Goal: Ask a question: Seek information or help from site administrators or community

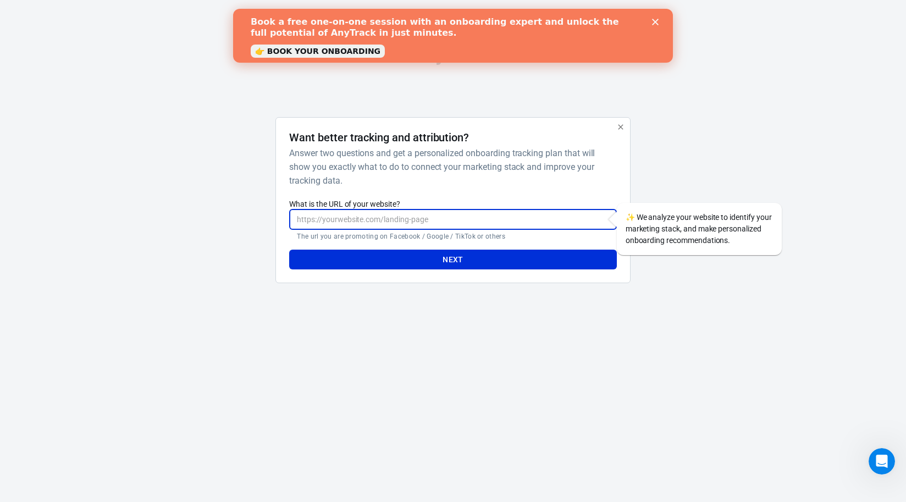
click at [373, 219] on input "What is the URL of your website?" at bounding box center [452, 219] width 327 height 20
type input "[URL][DOMAIN_NAME]"
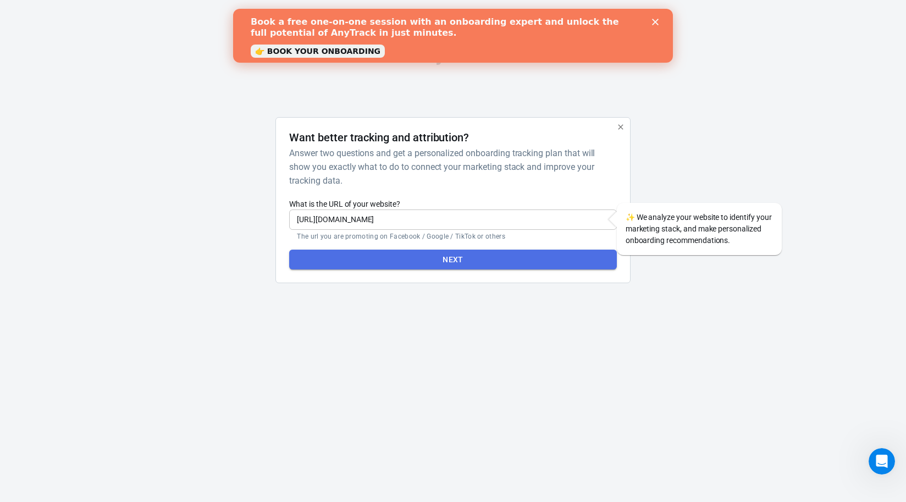
click at [390, 268] on button "Next" at bounding box center [452, 260] width 327 height 20
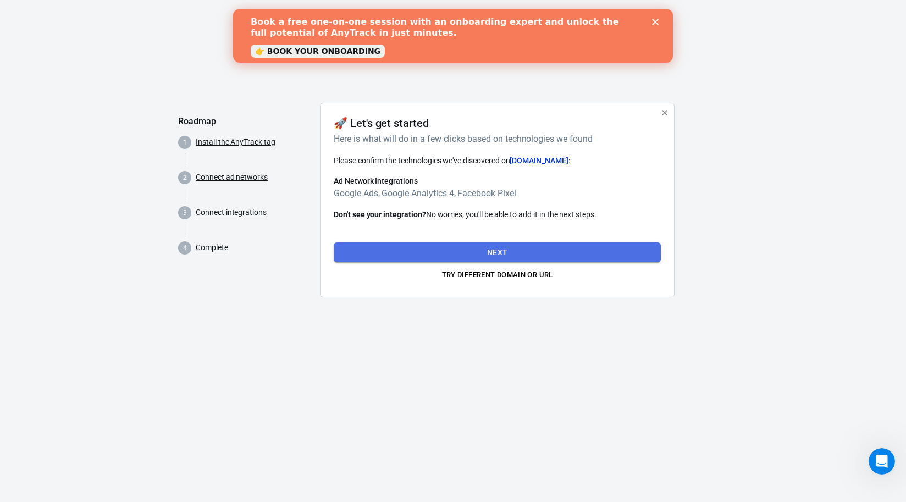
click at [450, 259] on button "Next" at bounding box center [497, 252] width 327 height 20
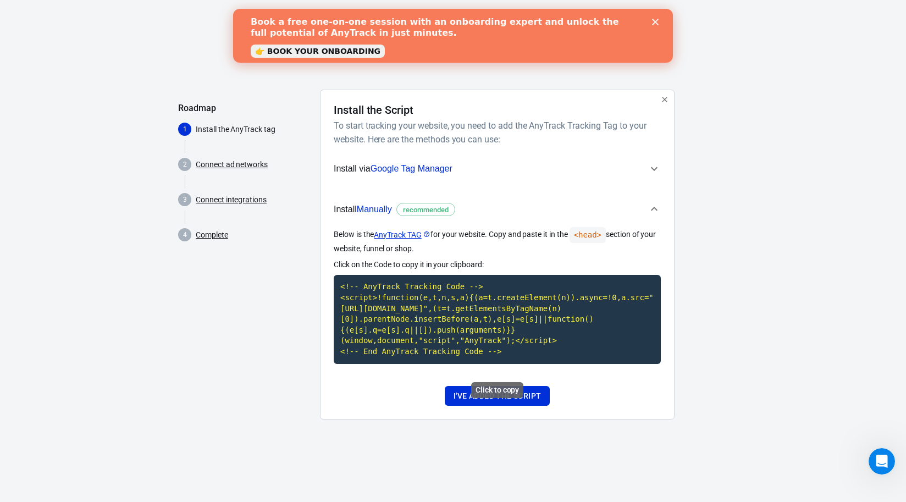
click at [537, 318] on code "<!-- AnyTrack Tracking Code --> <script>!function(e,t,n,s,a){(a=t.createElement…" at bounding box center [497, 319] width 327 height 89
drag, startPoint x: 409, startPoint y: 248, endPoint x: 331, endPoint y: 238, distance: 78.7
click at [331, 238] on div "Install the Script To start tracking your website, you need to add the AnyTrack…" at bounding box center [497, 255] width 355 height 330
copy p "Below is the AnyTrack TAG for your website. Copy and paste it in the <head> sec…"
click at [488, 397] on div "Click to copy" at bounding box center [497, 390] width 52 height 16
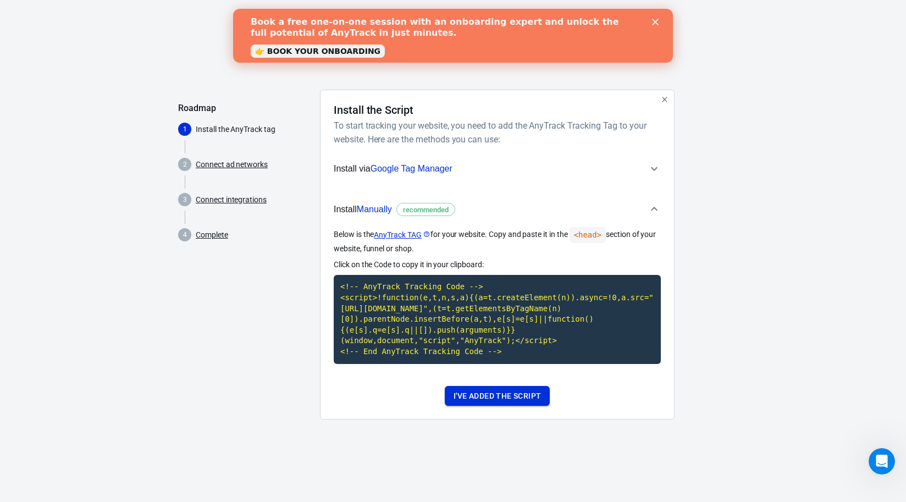
click at [483, 406] on button "I've added the script" at bounding box center [497, 396] width 105 height 20
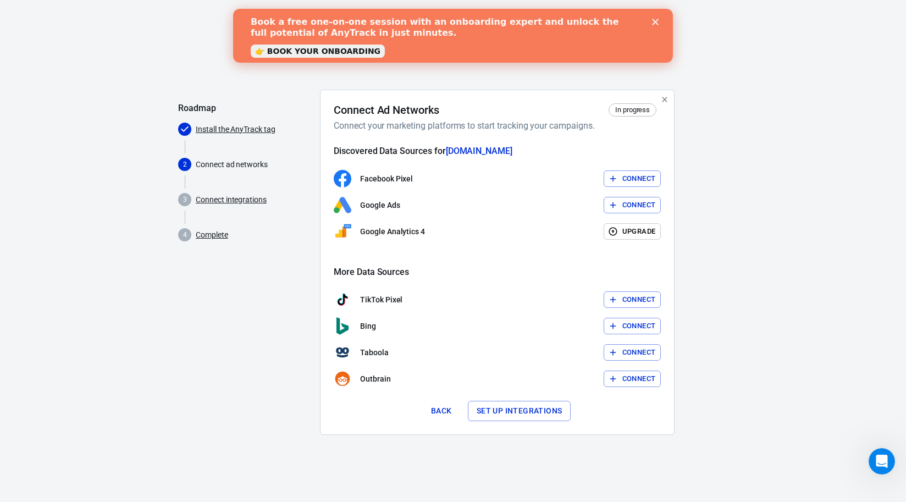
click at [638, 181] on button "Connect" at bounding box center [633, 178] width 58 height 17
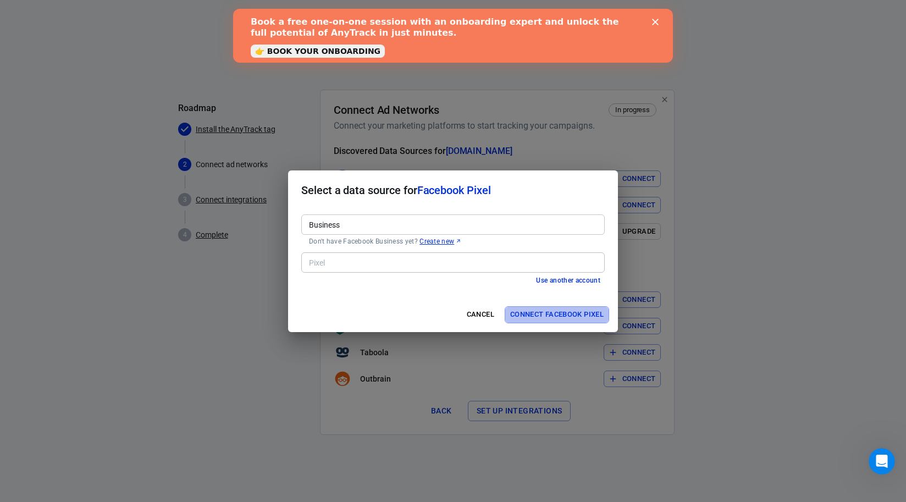
click at [561, 315] on button "Connect Facebook Pixel" at bounding box center [557, 314] width 104 height 17
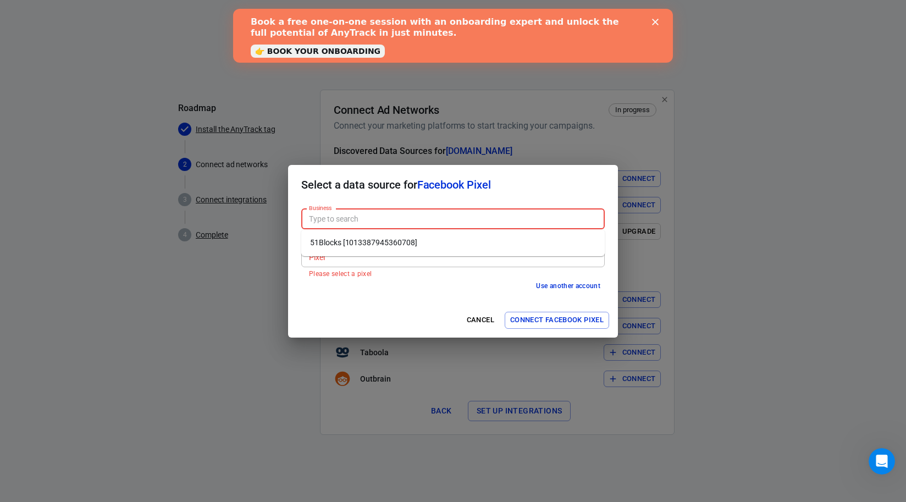
click at [328, 215] on div "Business Business Please select a business" at bounding box center [452, 224] width 303 height 31
click at [344, 243] on li "51Blocks [1013387945360708]" at bounding box center [452, 243] width 303 height 18
type input "51Blocks [1013387945360708]"
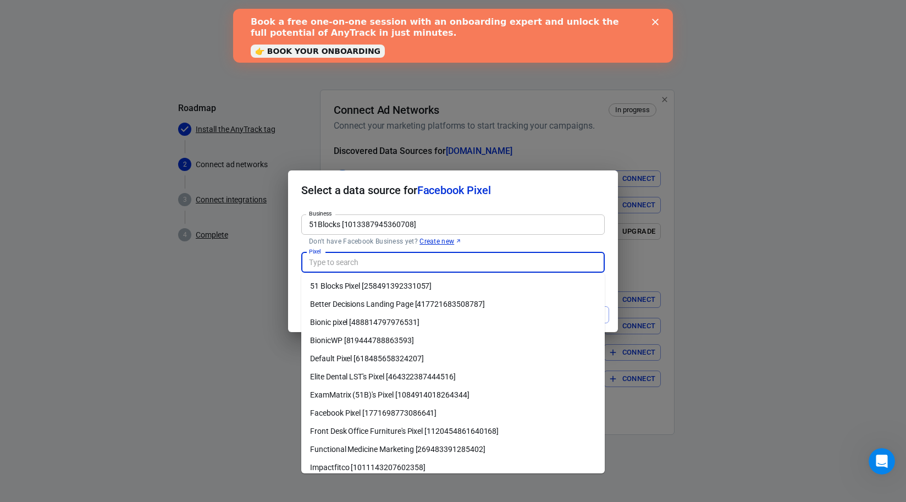
click at [385, 261] on input "Pixel" at bounding box center [452, 263] width 295 height 14
click at [396, 341] on li "BionicWP [819444788863593]" at bounding box center [452, 340] width 303 height 18
type input "BionicWP [819444788863593]"
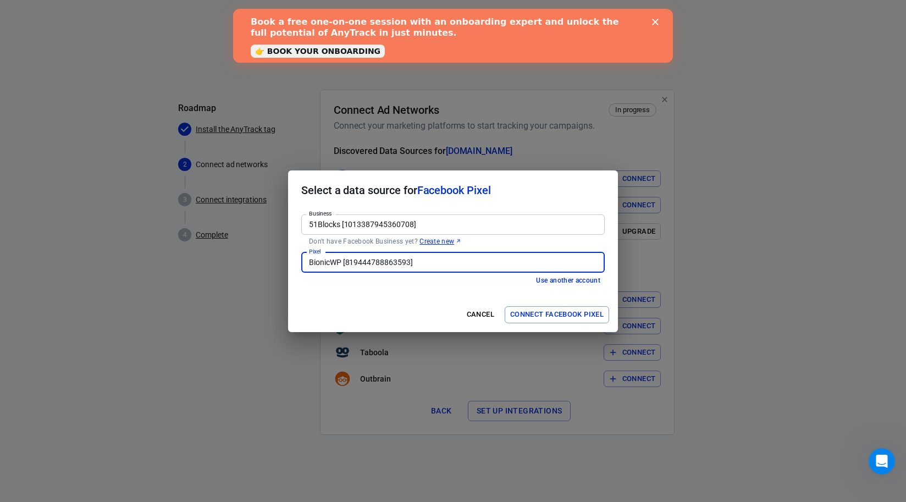
click at [543, 316] on button "Connect Facebook Pixel" at bounding box center [557, 314] width 104 height 17
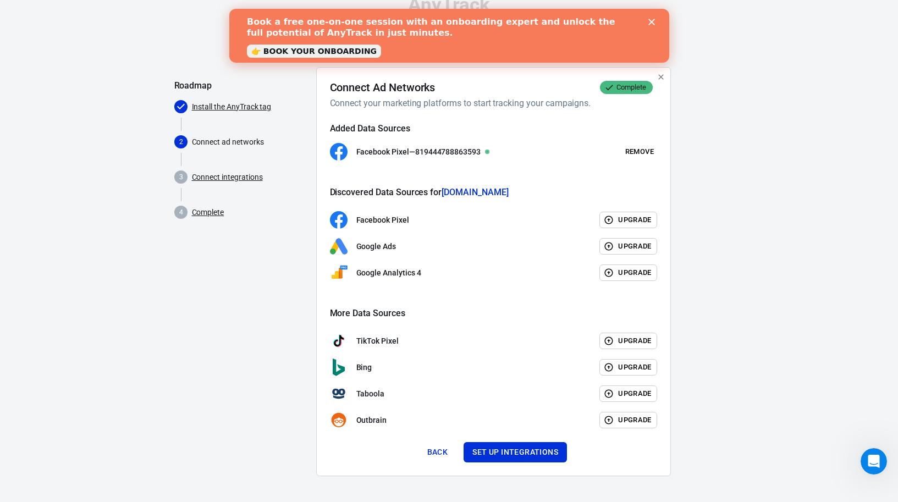
scroll to position [23, 0]
click at [532, 448] on button "Set up integrations" at bounding box center [514, 451] width 103 height 20
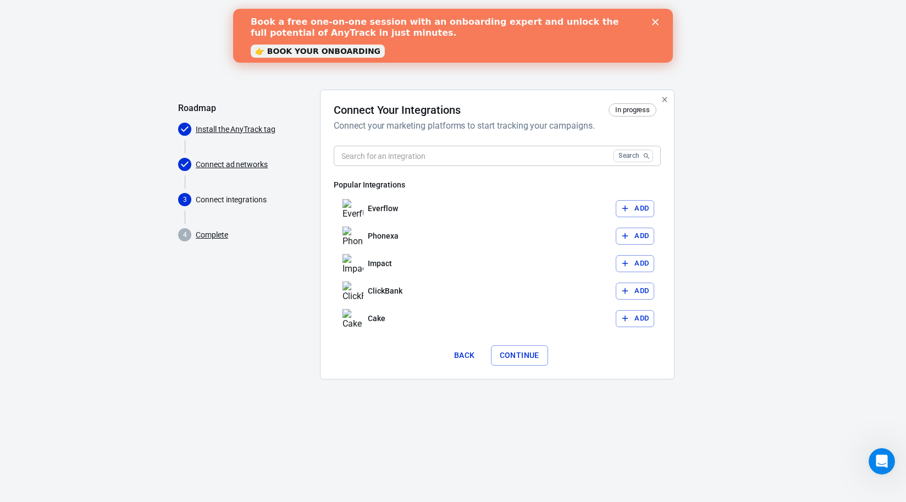
click at [523, 352] on button "Continue" at bounding box center [519, 355] width 57 height 20
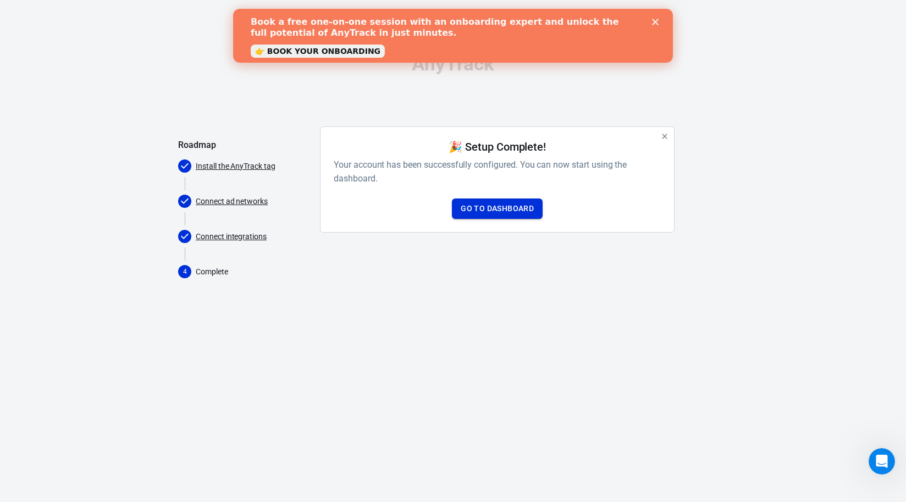
click at [494, 211] on link "Go to Dashboard" at bounding box center [497, 208] width 91 height 20
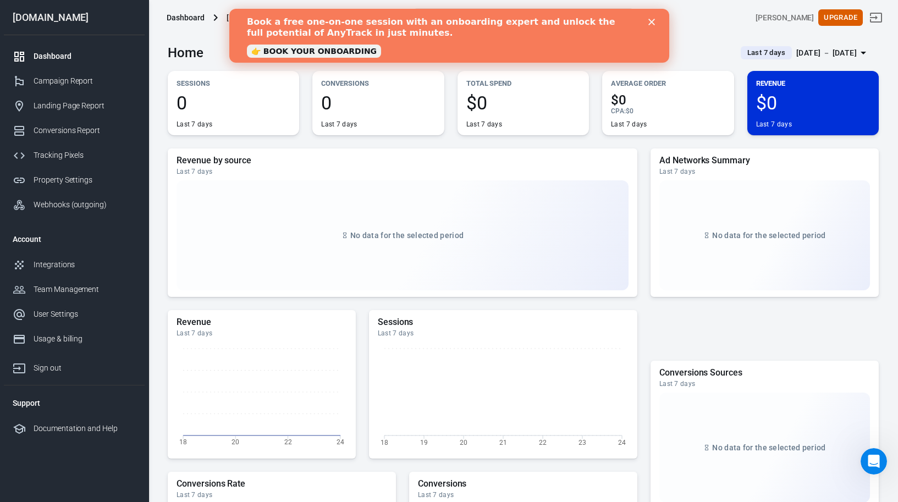
click at [650, 14] on div "Book a free one-on-one session with an onboarding expert and unlock the full po…" at bounding box center [448, 35] width 405 height 45
click at [653, 23] on icon "Close" at bounding box center [651, 22] width 7 height 7
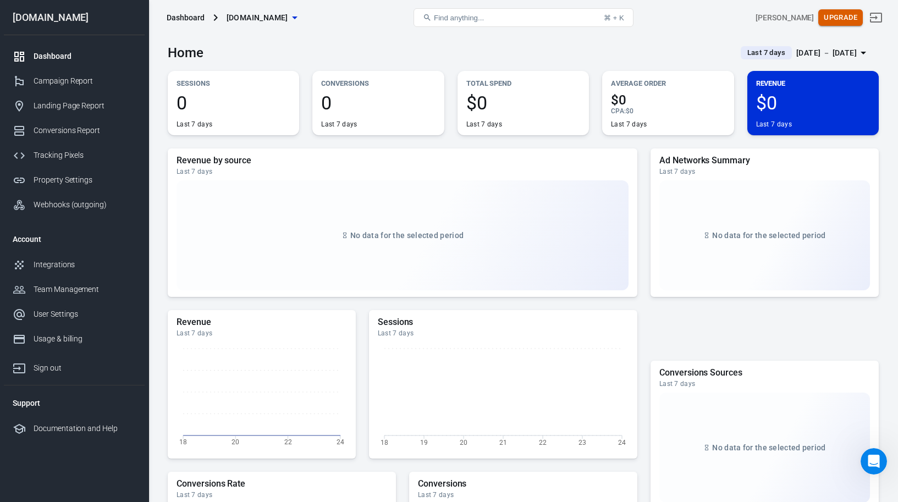
click at [842, 13] on button "Upgrade" at bounding box center [840, 17] width 45 height 17
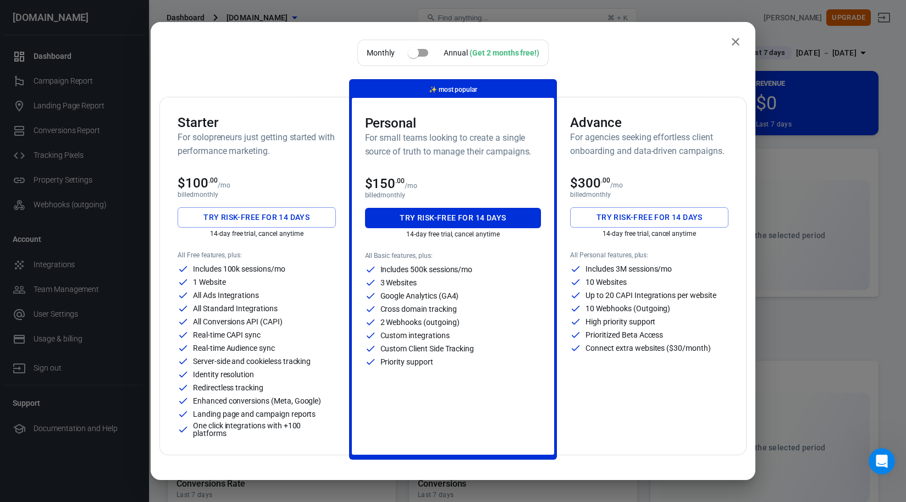
click at [258, 298] on p "All Ads Integrations" at bounding box center [226, 295] width 66 height 8
click at [254, 218] on button "Try risk-free for 14 days" at bounding box center [257, 217] width 158 height 20
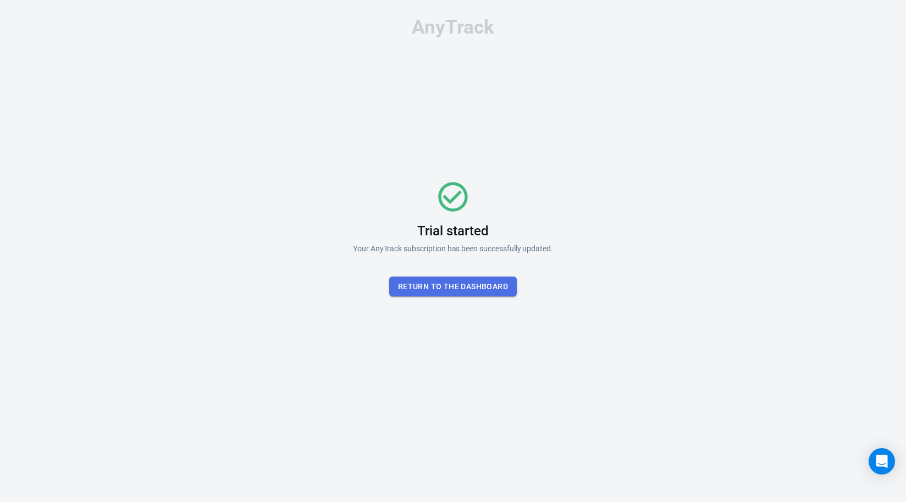
click at [472, 290] on button "Return To the dashboard" at bounding box center [453, 287] width 128 height 20
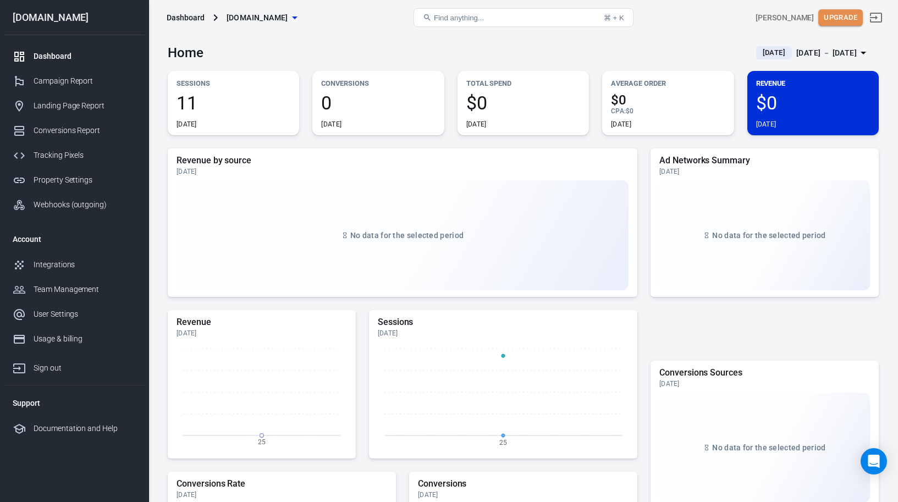
click at [850, 15] on button "Upgrade" at bounding box center [840, 17] width 45 height 17
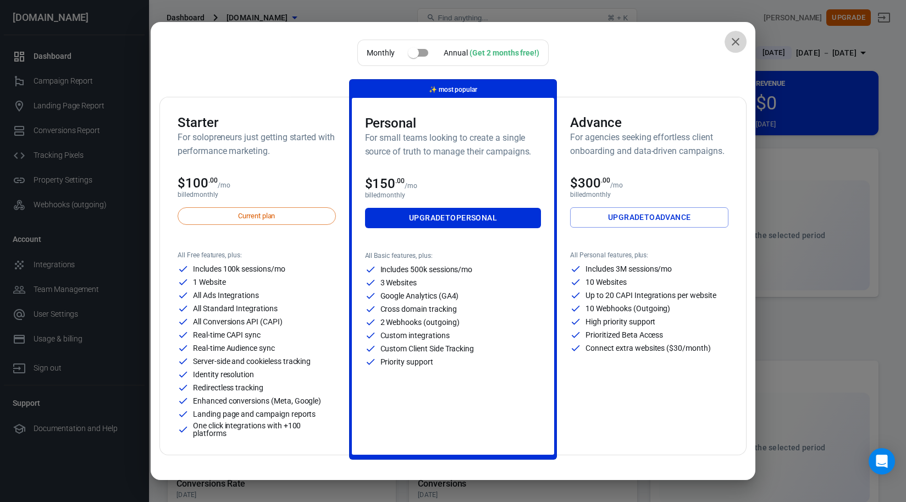
click at [734, 40] on button "close" at bounding box center [736, 42] width 22 height 22
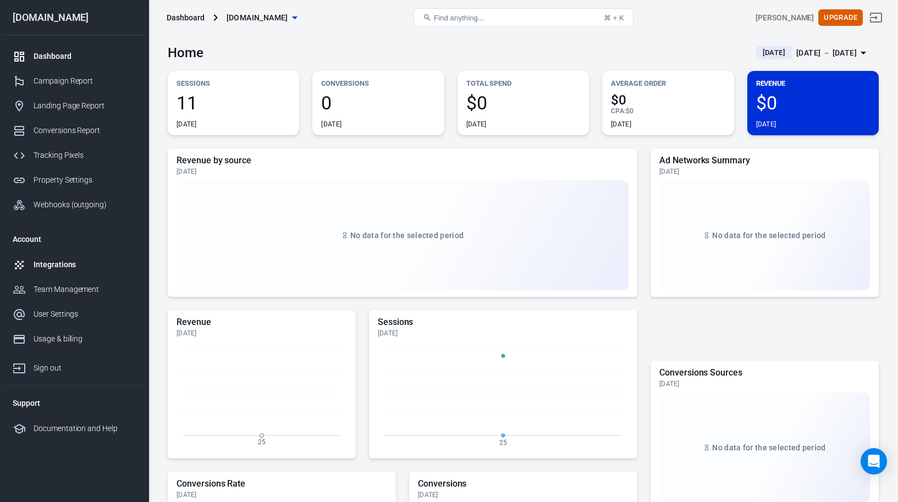
click at [59, 259] on div "Integrations" at bounding box center [85, 265] width 102 height 12
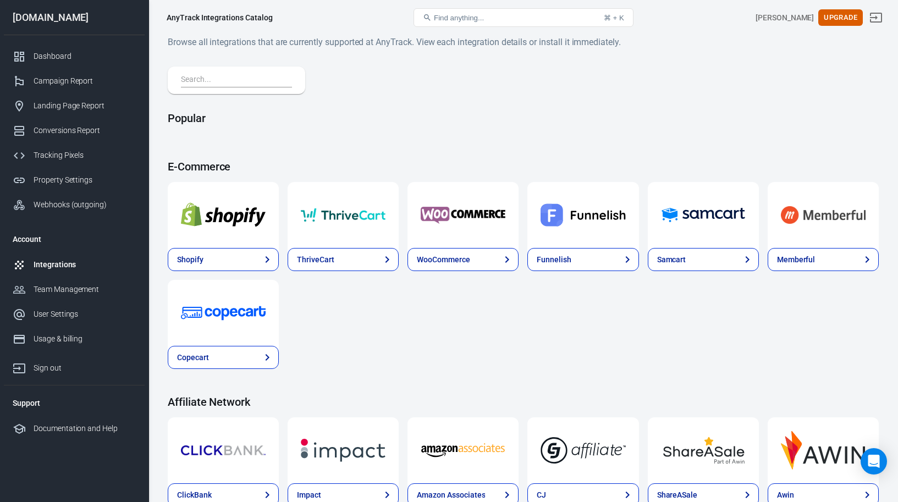
click at [214, 79] on input "text" at bounding box center [234, 80] width 107 height 14
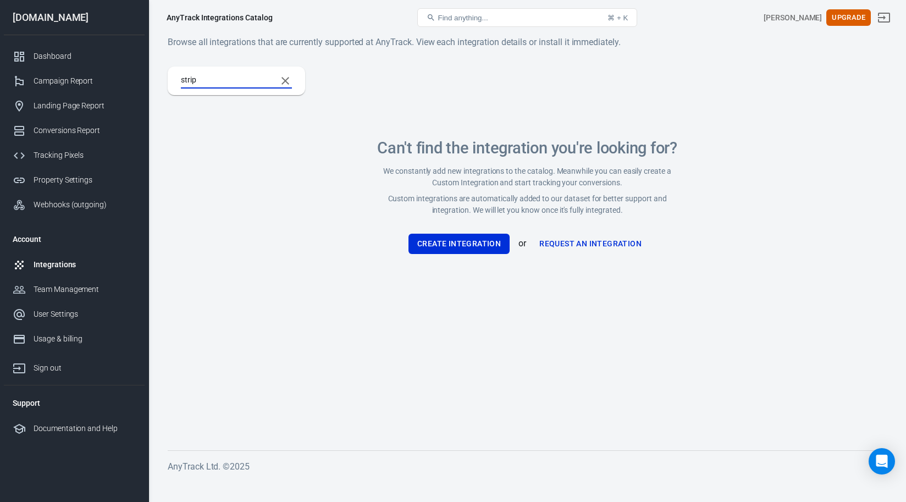
type input "stripe"
click at [223, 79] on input "stripe" at bounding box center [224, 81] width 87 height 14
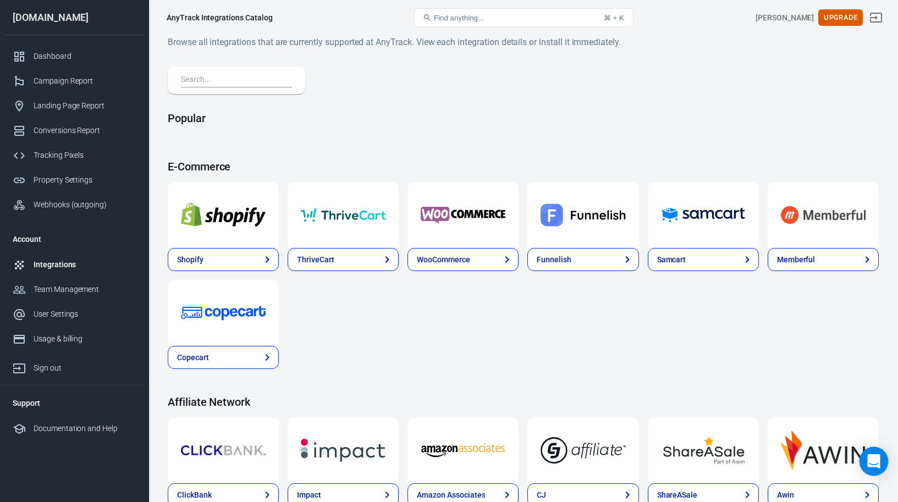
click at [866, 456] on div "Open Intercom Messenger" at bounding box center [873, 461] width 29 height 29
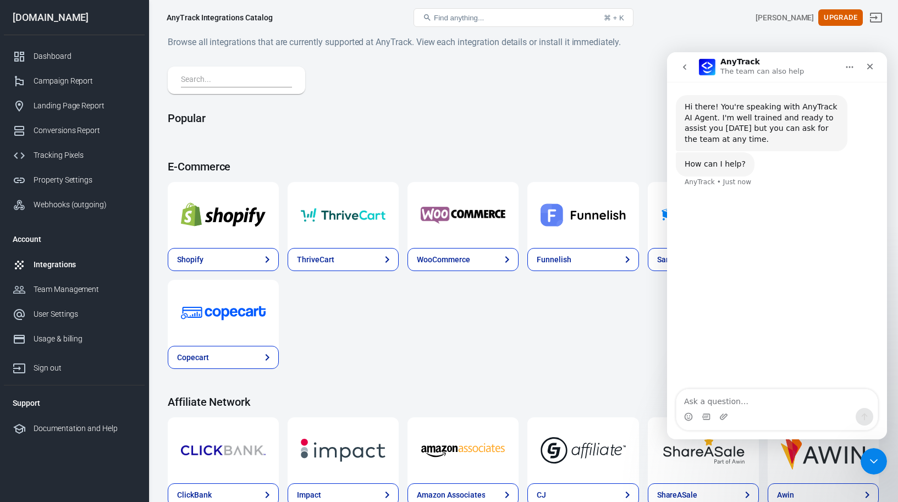
click at [718, 403] on textarea "Ask a question…" at bounding box center [776, 398] width 201 height 19
type textarea "how do i track revenue?"
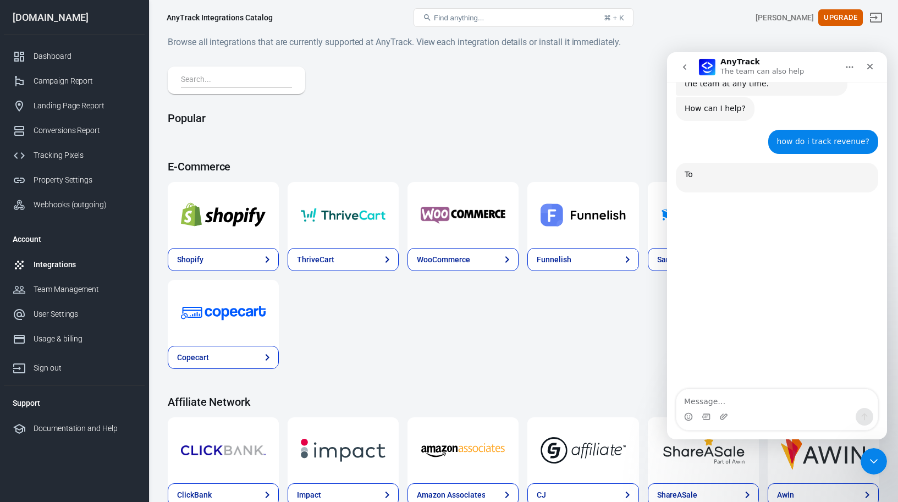
scroll to position [106, 0]
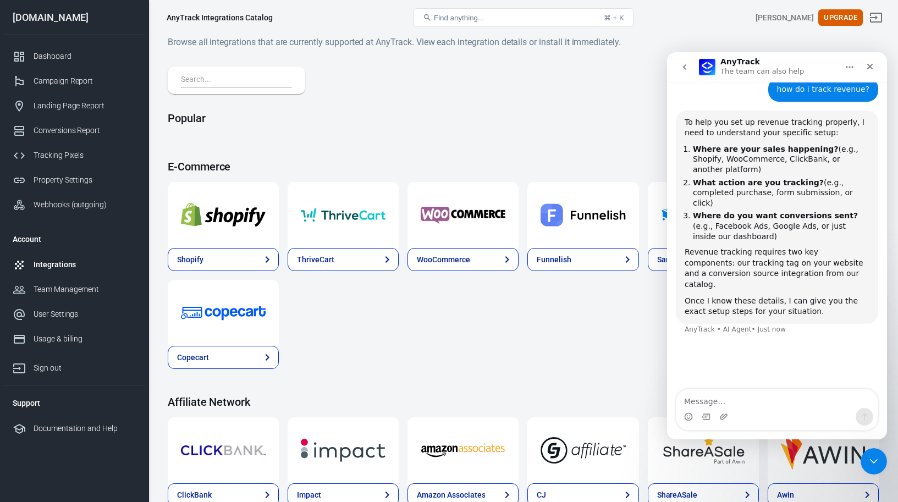
click at [749, 400] on textarea "Message…" at bounding box center [776, 398] width 201 height 19
drag, startPoint x: 732, startPoint y: 276, endPoint x: 850, endPoint y: 294, distance: 120.0
click at [850, 296] on div "Once I know these details, I can give you the exact setup steps for your situat…" at bounding box center [776, 306] width 185 height 21
click at [749, 296] on div "Once I know these details, I can give you the exact setup steps for your situat…" at bounding box center [776, 306] width 185 height 21
click at [739, 402] on textarea "Message…" at bounding box center [776, 398] width 201 height 19
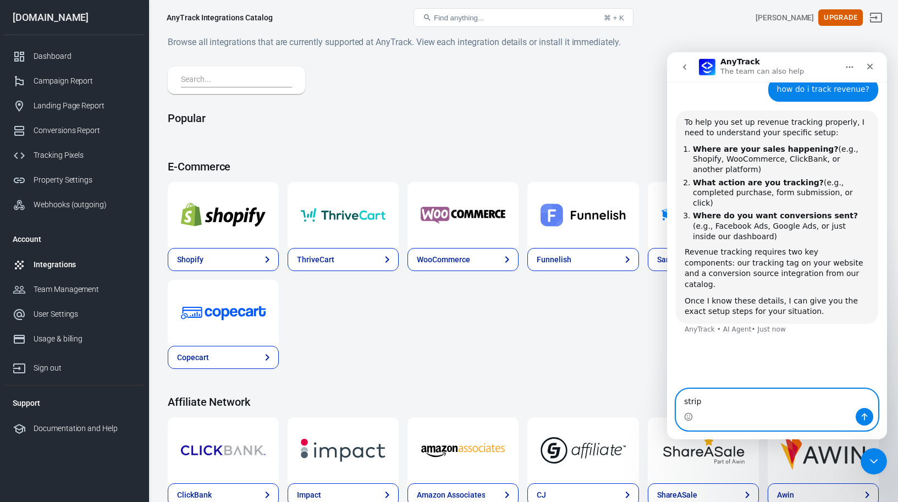
type textarea "stripe"
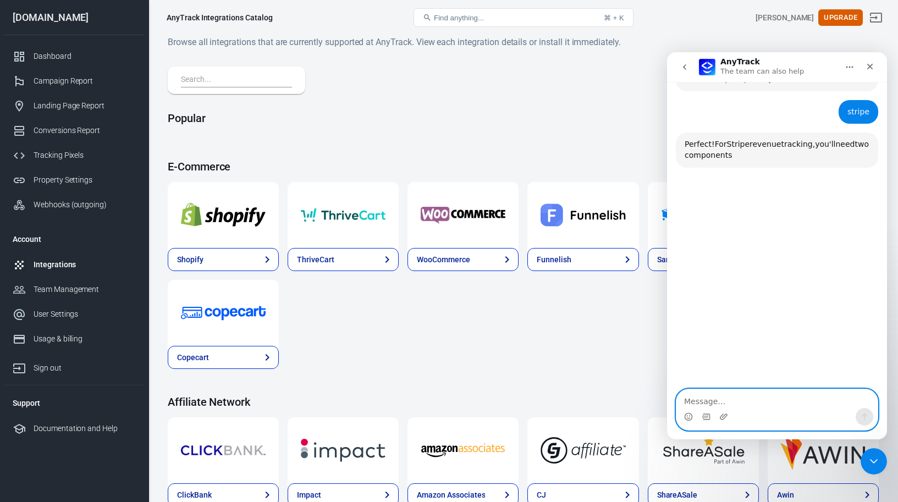
scroll to position [340, 0]
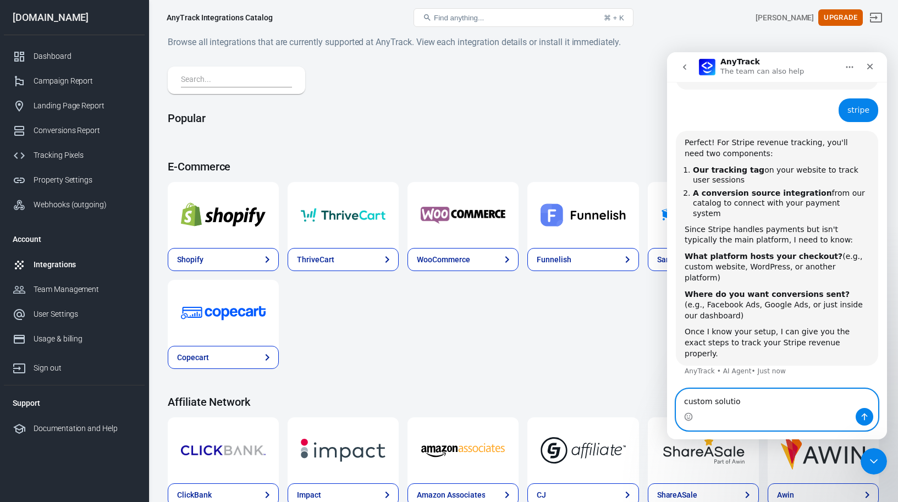
type textarea "custom solution"
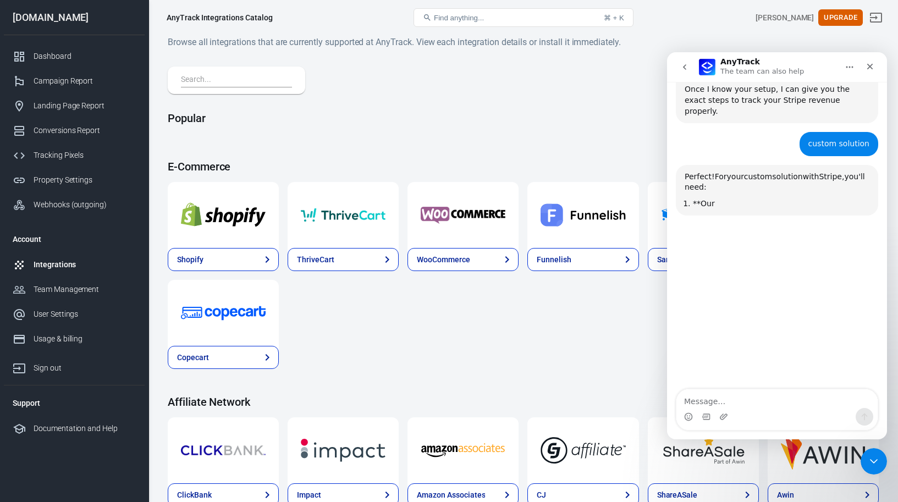
scroll to position [584, 0]
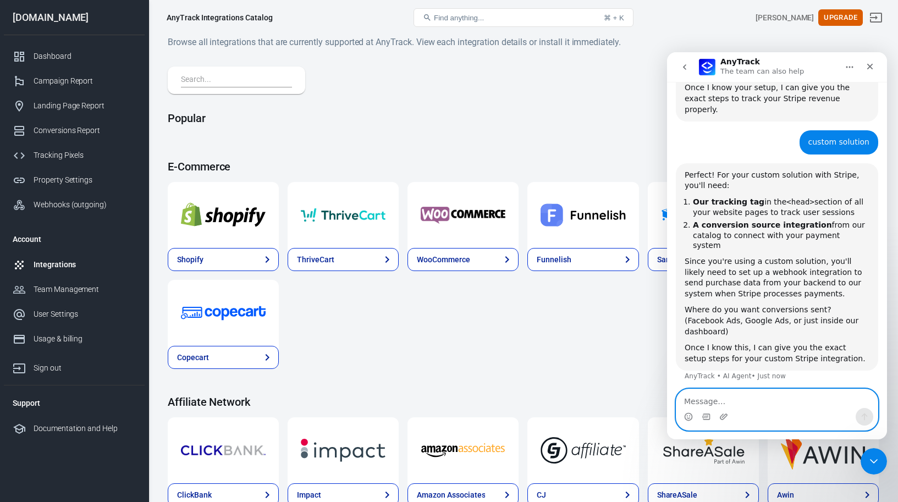
click at [747, 403] on textarea "Message…" at bounding box center [776, 398] width 201 height 19
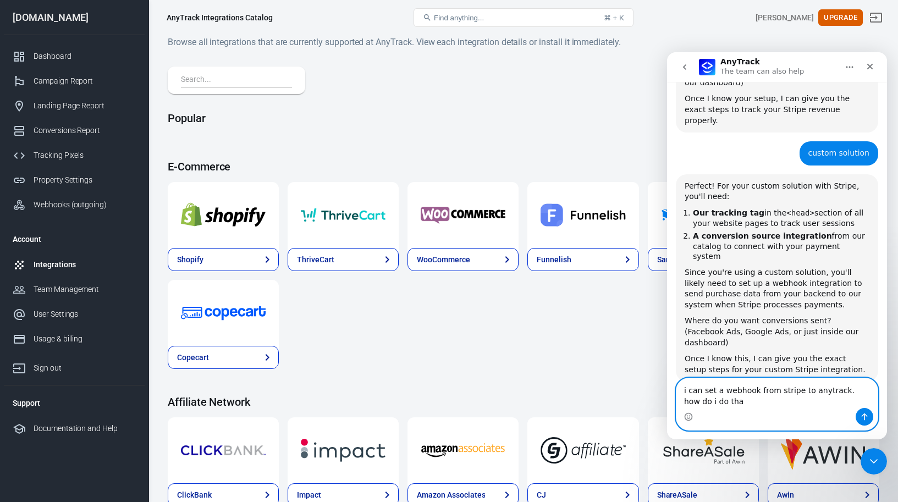
type textarea "i can set a webhook from stripe to anytrack. how do i do that"
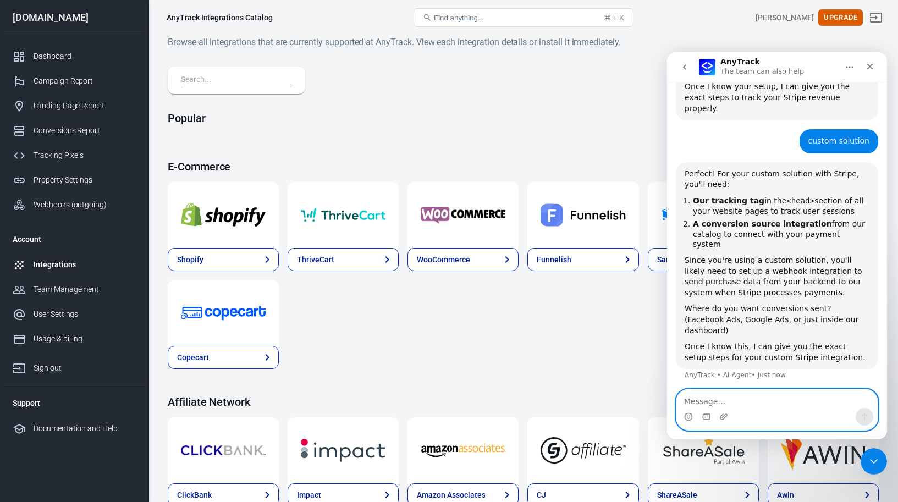
scroll to position [596, 0]
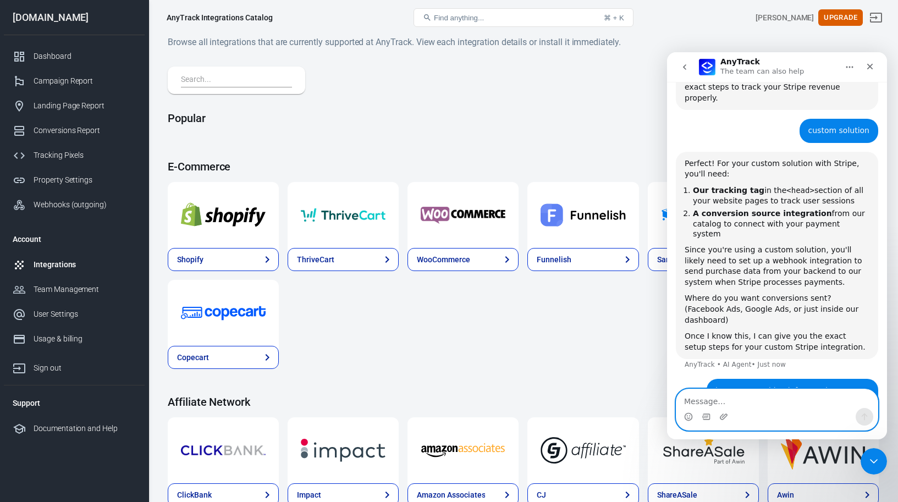
click at [748, 400] on textarea "Message…" at bounding box center [776, 398] width 201 height 19
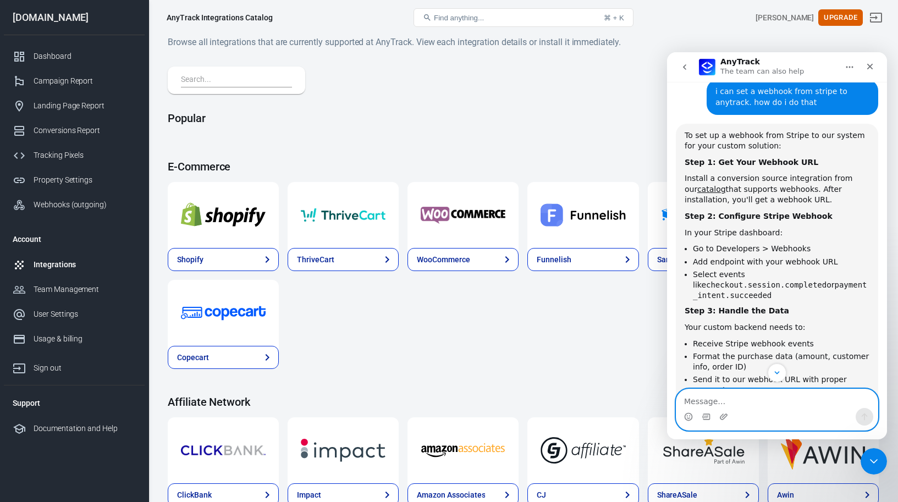
scroll to position [917, 0]
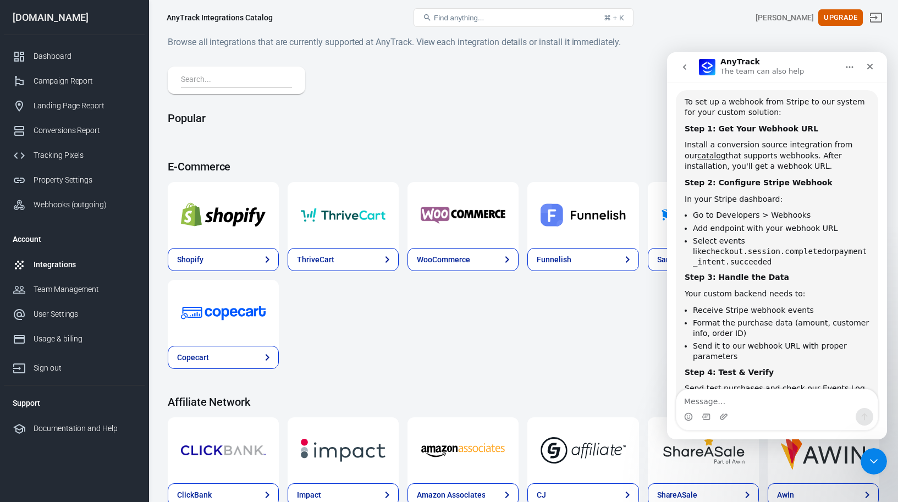
click at [435, 324] on div "Shopify ThriveCart WooCommerce Funnelish Samcart Memberful Copecart" at bounding box center [523, 275] width 711 height 187
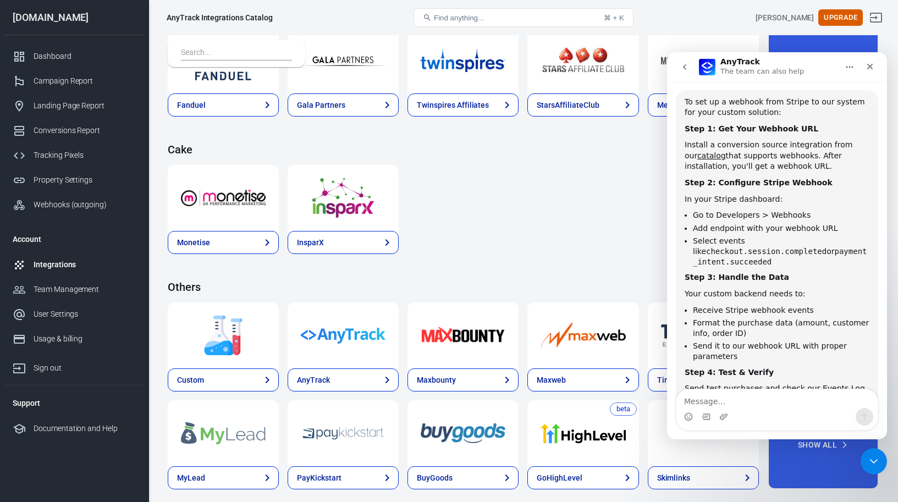
scroll to position [1601, 0]
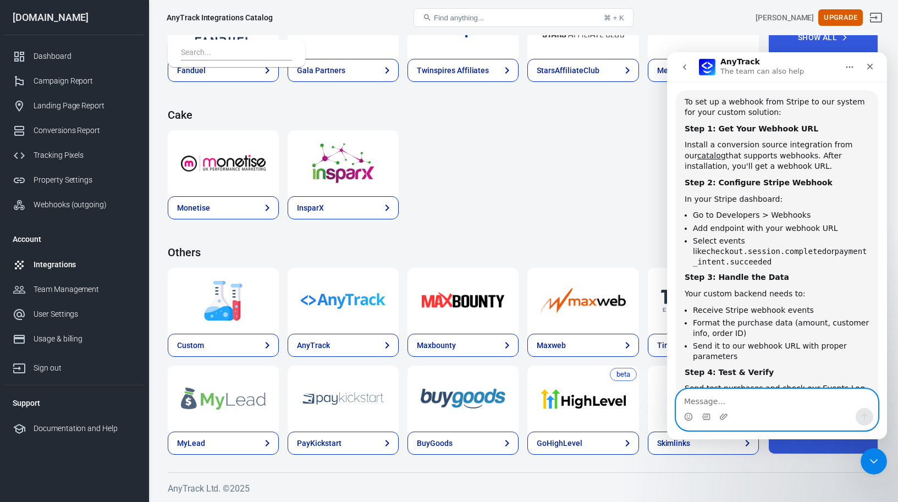
click at [751, 399] on textarea "Message…" at bounding box center [776, 398] width 201 height 19
type textarea "subscriptions"
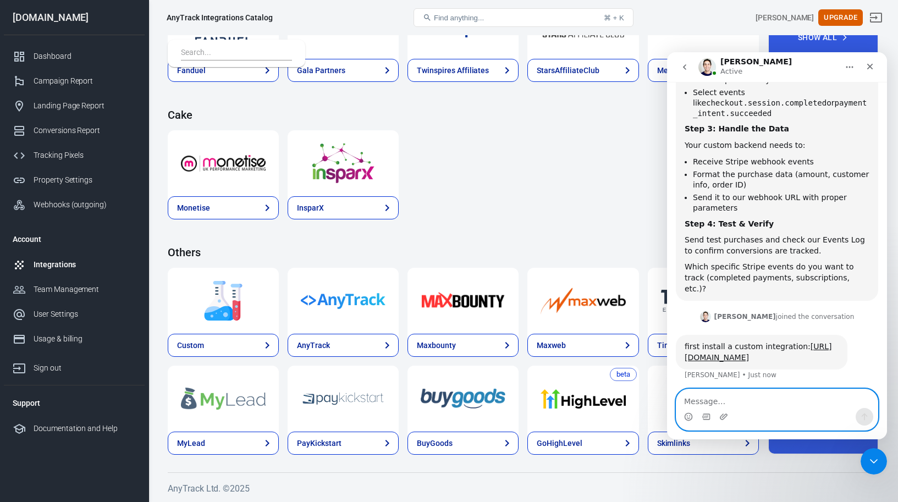
scroll to position [1072, 0]
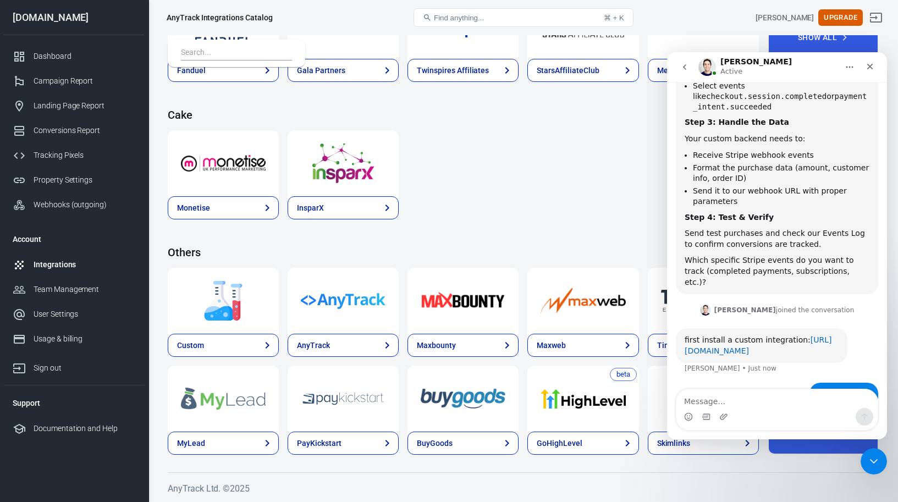
click at [712, 335] on link "https://www.youtube.com/watch?v=NauS1sXJsrc" at bounding box center [757, 345] width 147 height 20
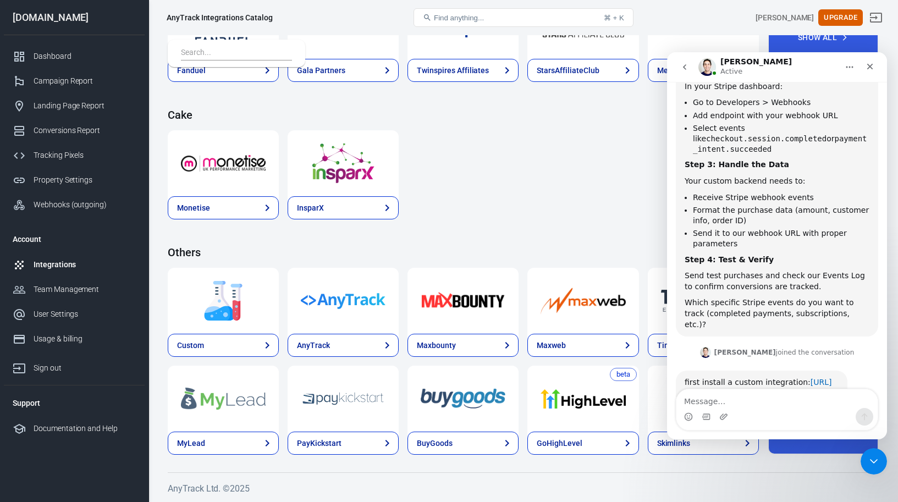
scroll to position [1031, 0]
click at [456, 23] on button "Find anything... ⌘ + K" at bounding box center [523, 17] width 220 height 19
click at [484, 18] on span "Find anything..." at bounding box center [459, 18] width 50 height 8
click at [522, 18] on button "Find anything... ⌘ + K" at bounding box center [523, 17] width 220 height 19
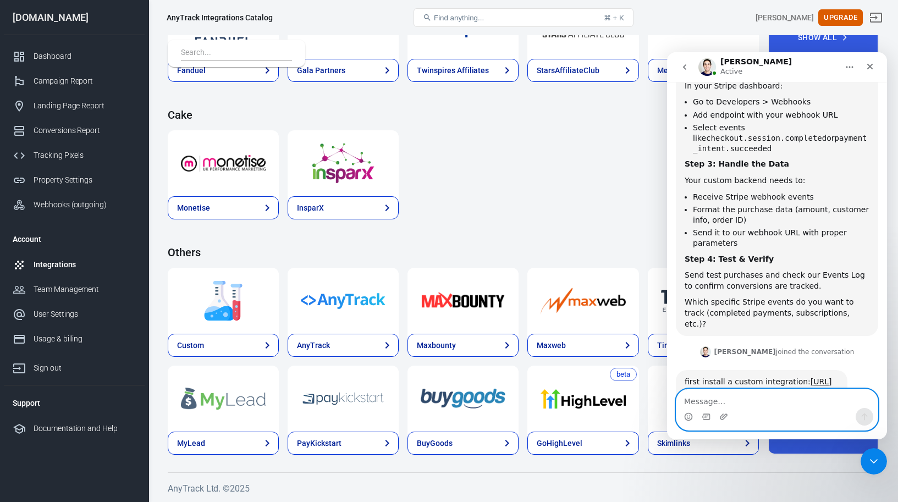
click at [780, 395] on textarea "Message…" at bounding box center [776, 398] width 201 height 19
click at [485, 12] on button "Find anything... ⌘ + K" at bounding box center [523, 17] width 220 height 19
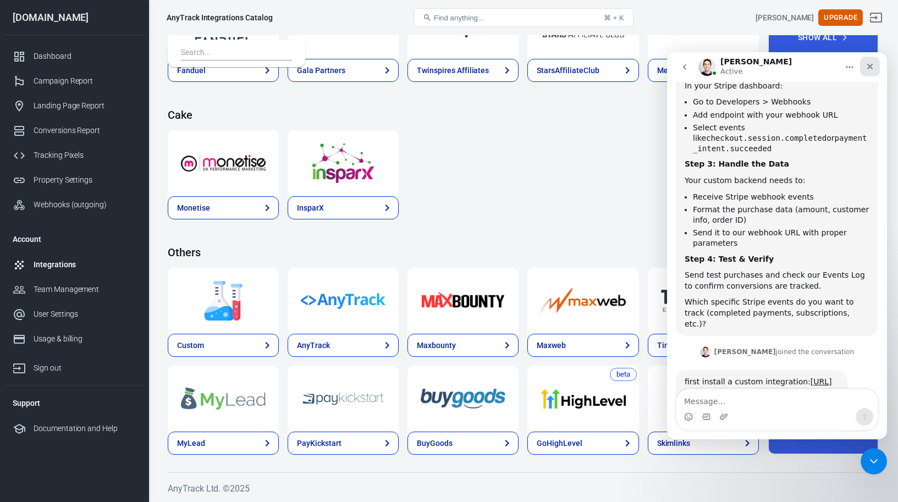
click at [871, 67] on icon "Close" at bounding box center [869, 66] width 9 height 9
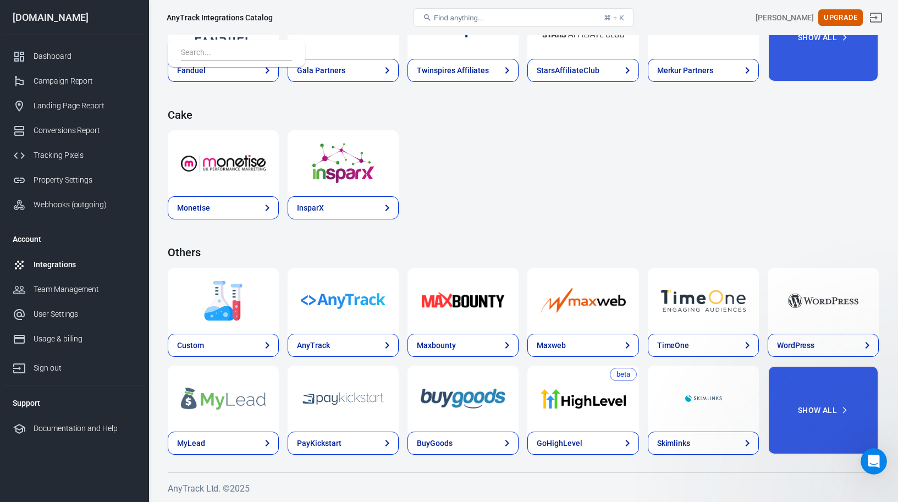
scroll to position [0, 0]
click at [532, 25] on button "Find anything... ⌘ + K" at bounding box center [523, 17] width 220 height 19
click at [535, 19] on button "Find anything... ⌘ + K" at bounding box center [523, 17] width 220 height 19
drag, startPoint x: 219, startPoint y: 63, endPoint x: 223, endPoint y: 53, distance: 11.3
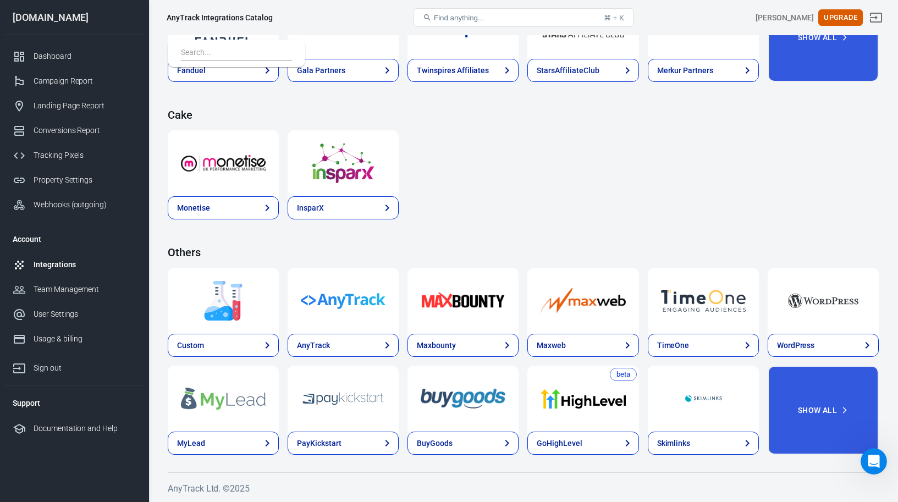
click at [220, 62] on div at bounding box center [236, 53] width 137 height 27
click at [223, 53] on input "text" at bounding box center [234, 53] width 107 height 14
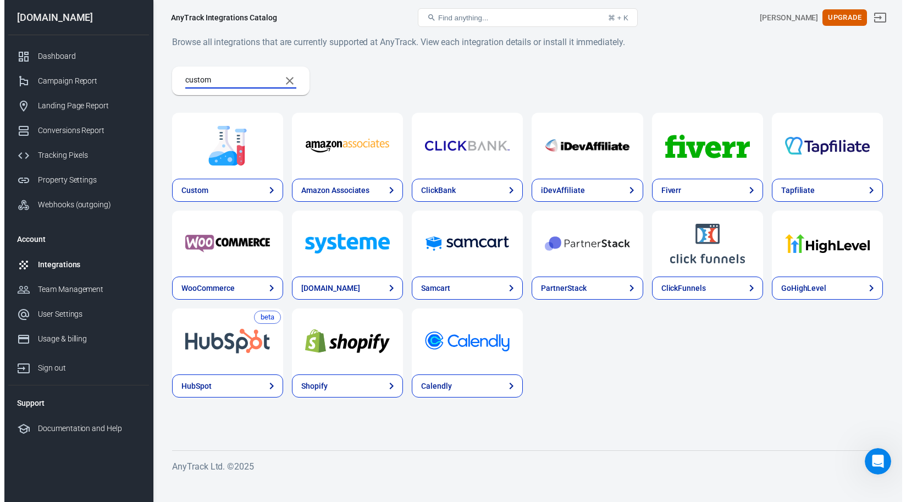
scroll to position [0, 0]
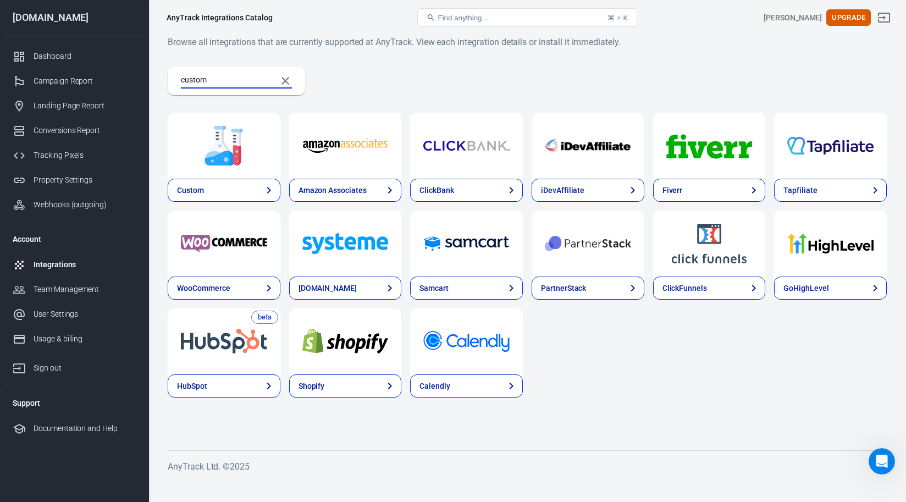
type input "custom"
click at [220, 152] on img at bounding box center [224, 146] width 86 height 40
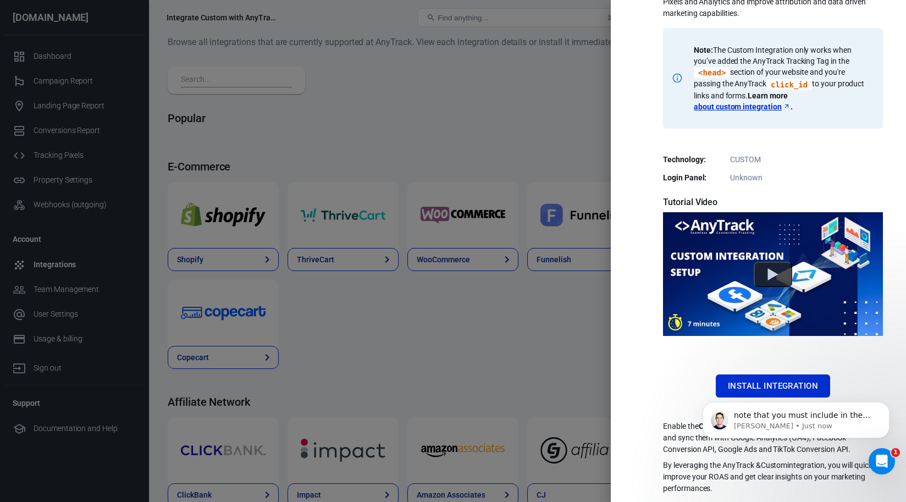
scroll to position [1197, 0]
click at [792, 413] on p "note that you must include in the data the click_id parameter" at bounding box center [805, 415] width 142 height 11
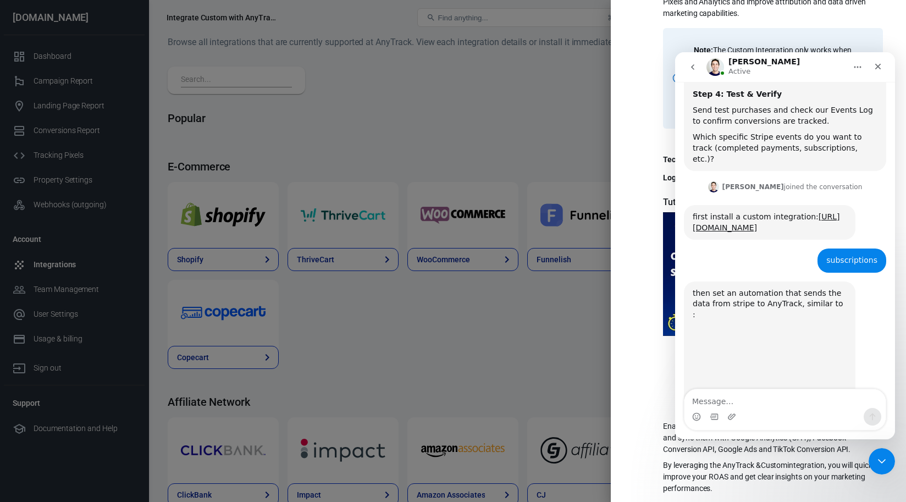
click at [745, 320] on img "Jose says…" at bounding box center [766, 363] width 147 height 87
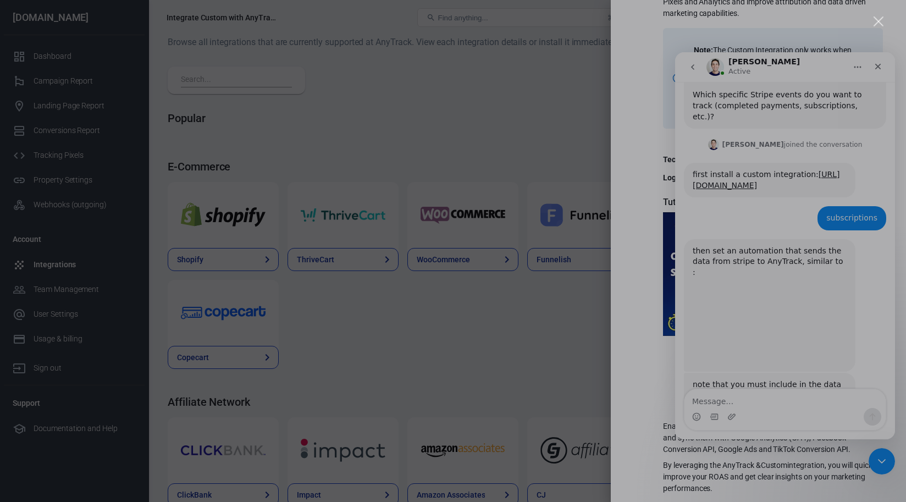
scroll to position [1243, 0]
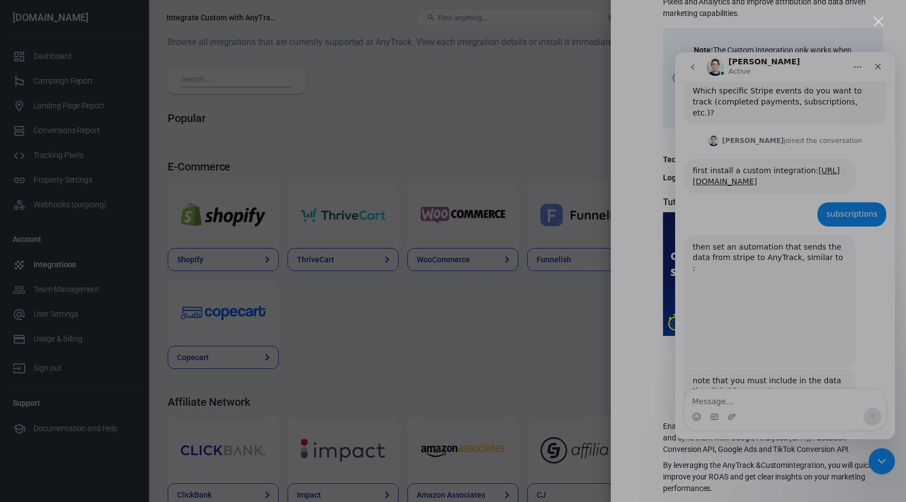
click at [882, 26] on div "Close" at bounding box center [878, 21] width 10 height 10
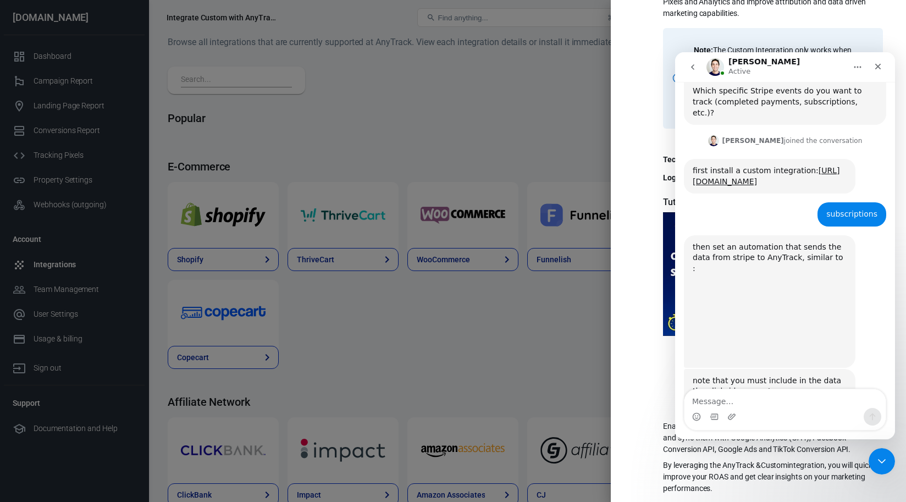
click at [753, 412] on link "https://readme.anytrack.io/docs/generate-retrieve-and-use-atclid" at bounding box center [763, 422] width 140 height 20
click at [717, 397] on textarea "Message…" at bounding box center [784, 398] width 201 height 19
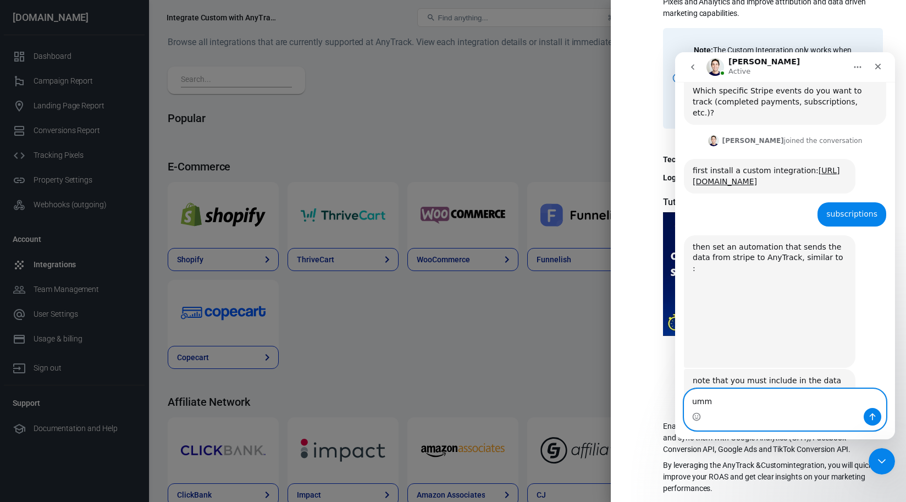
type textarea "ummm"
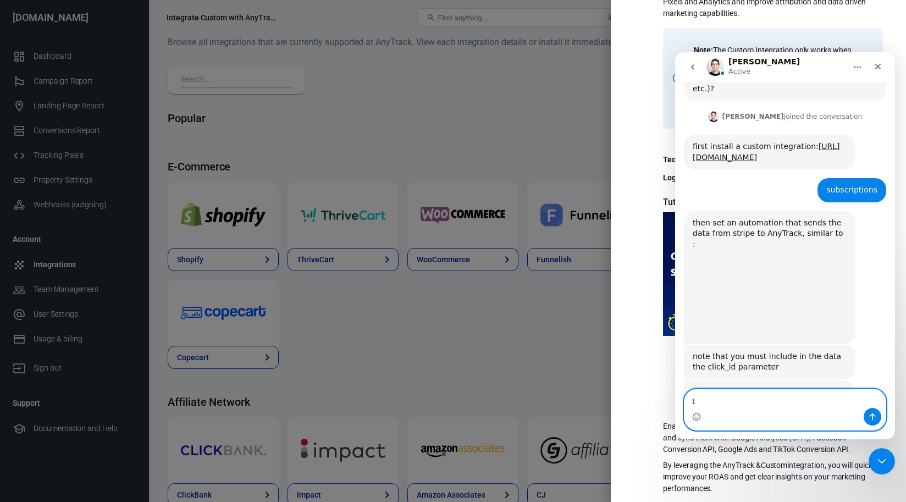
scroll to position [1276, 0]
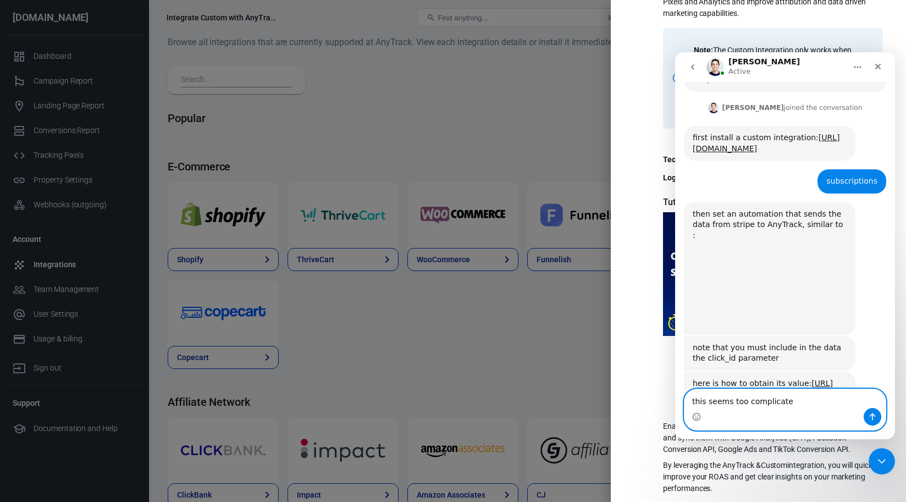
type textarea "this seems too complicated"
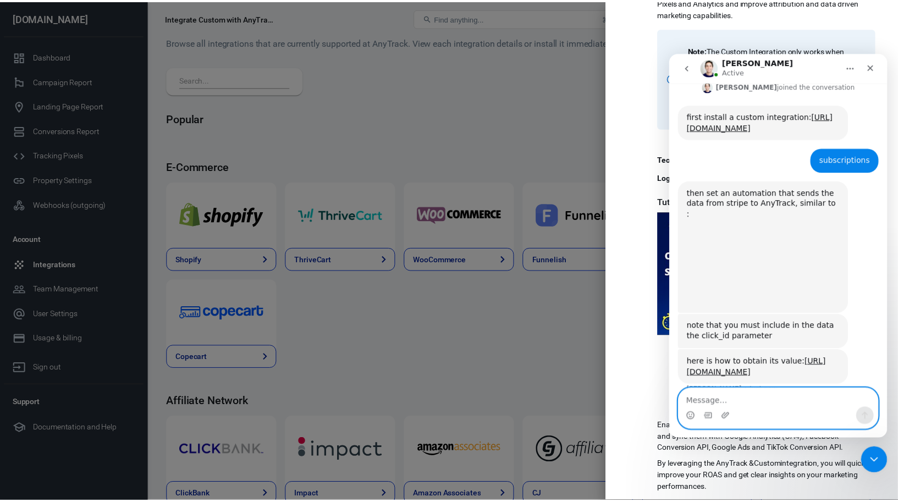
scroll to position [1302, 0]
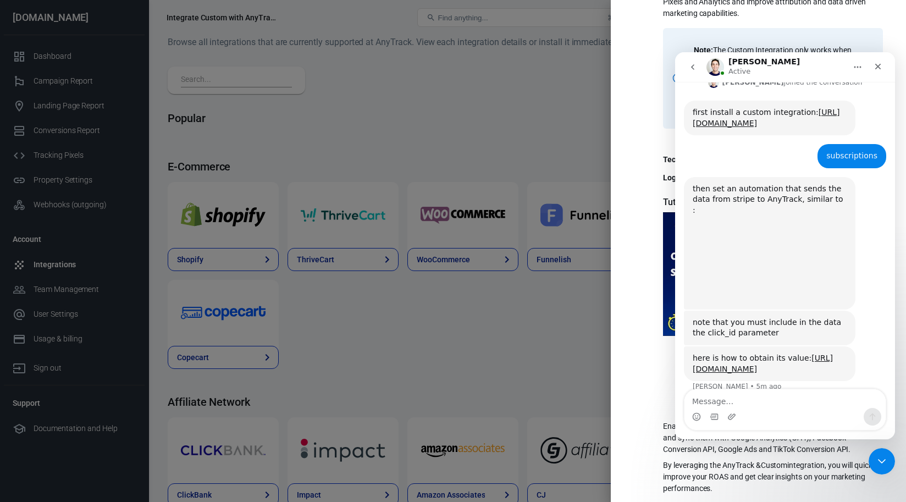
click at [377, 152] on div at bounding box center [453, 251] width 906 height 502
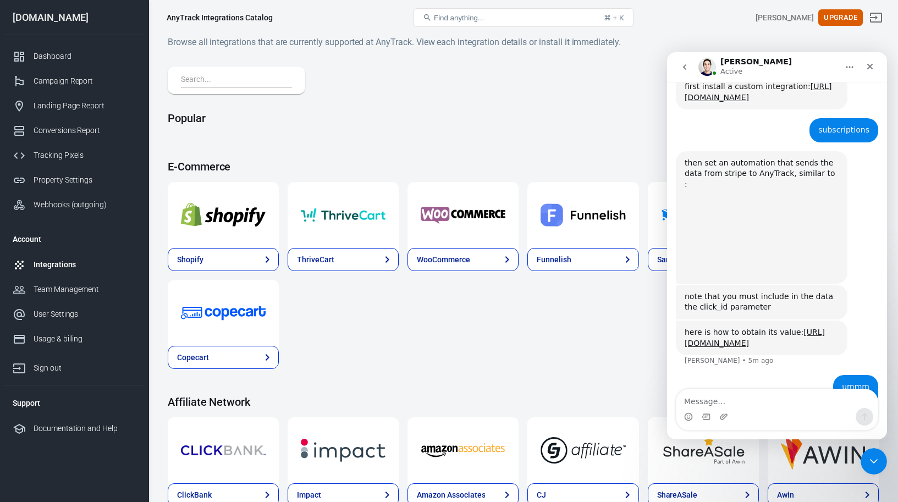
scroll to position [1344, 0]
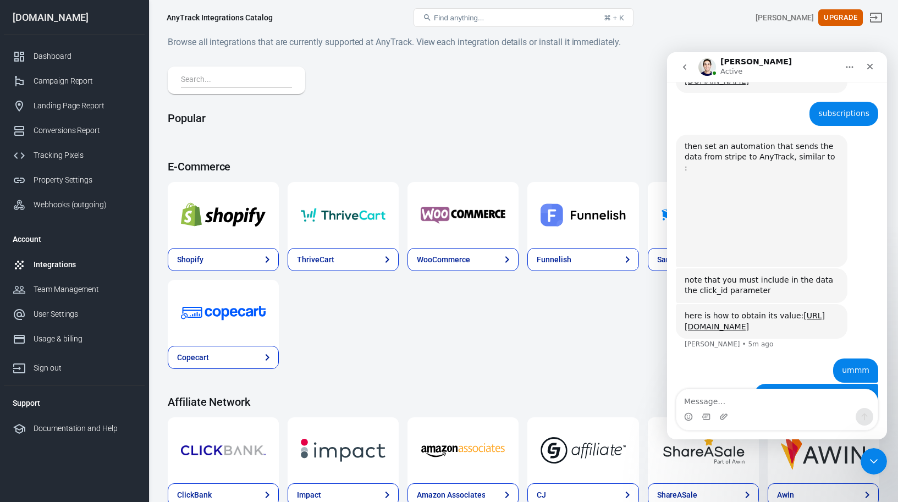
click at [48, 58] on div "Dashboard" at bounding box center [85, 57] width 102 height 12
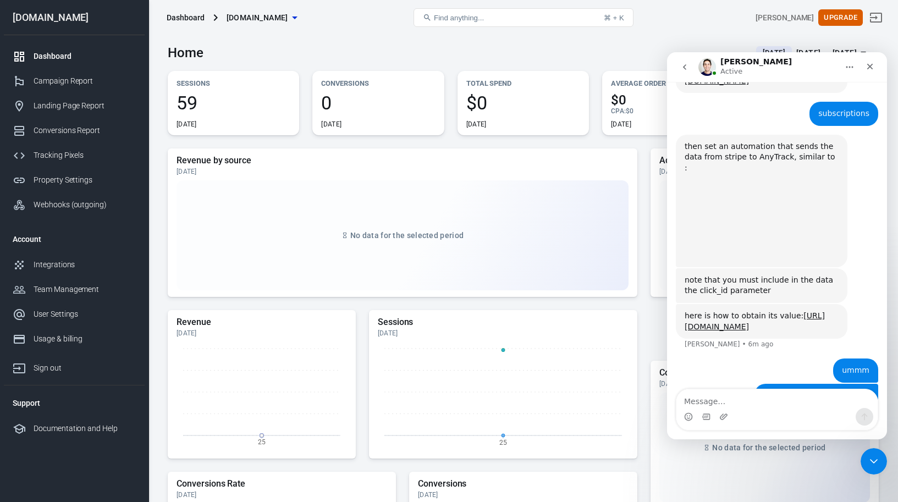
scroll to position [1367, 0]
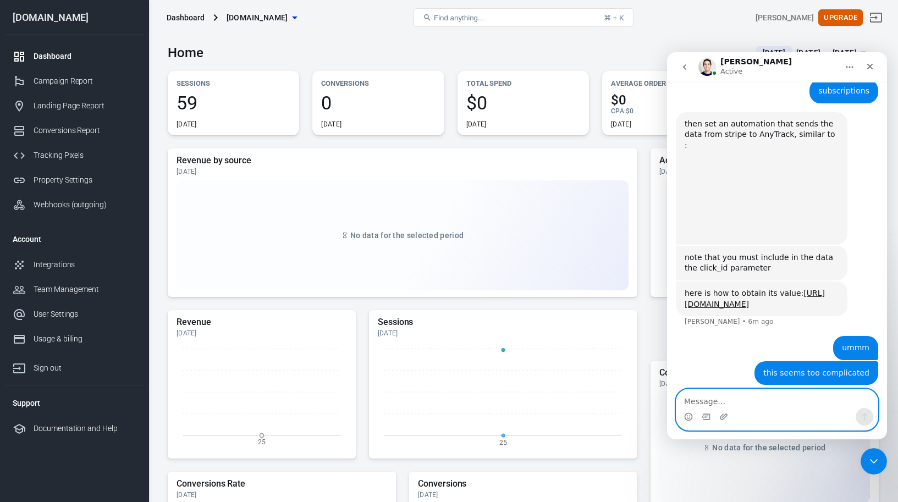
click at [798, 401] on textarea "Message…" at bounding box center [776, 398] width 201 height 19
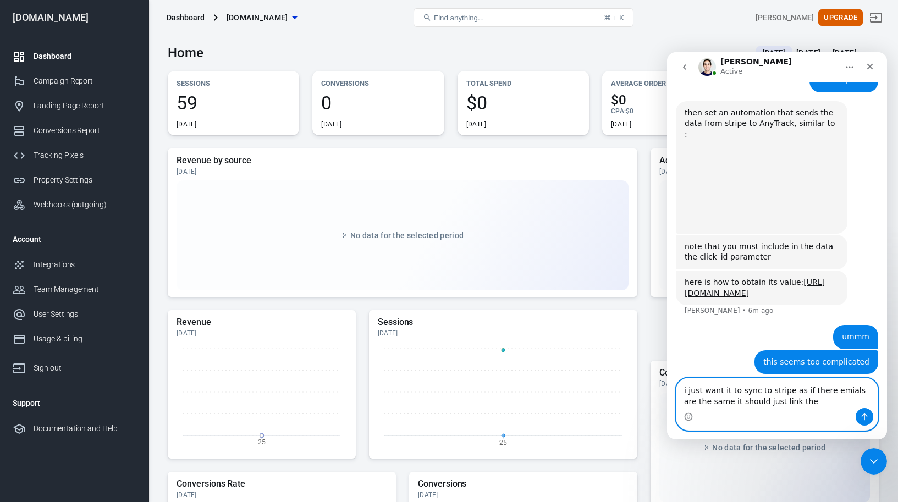
type textarea "i just want it to sync to stripe as if there emials are the same it should just…"
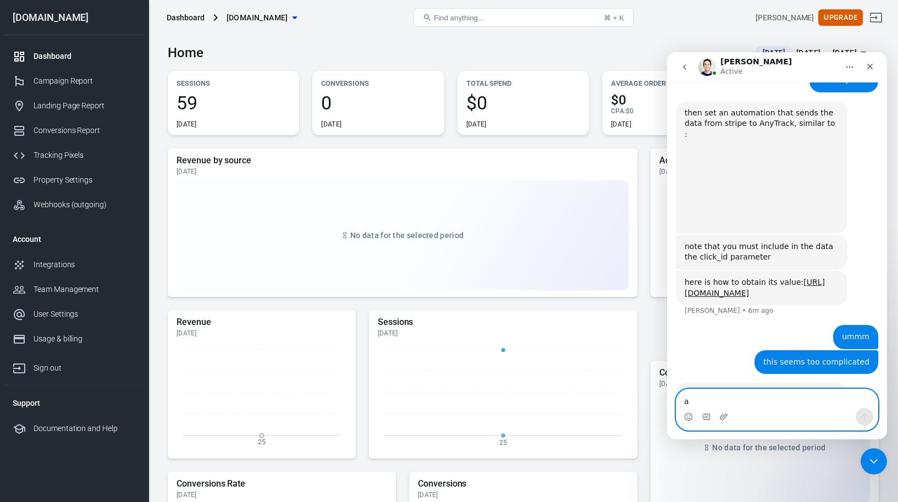
scroll to position [1411, 0]
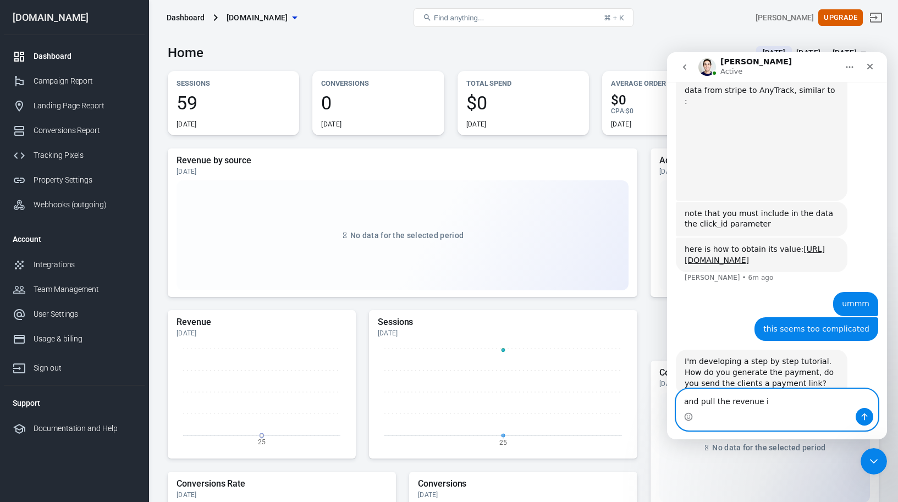
type textarea "and pull the revenue in"
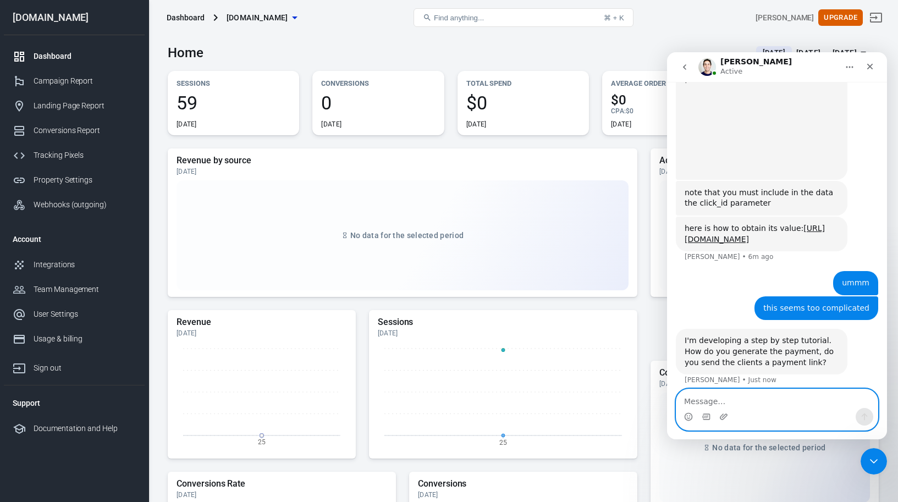
scroll to position [1435, 0]
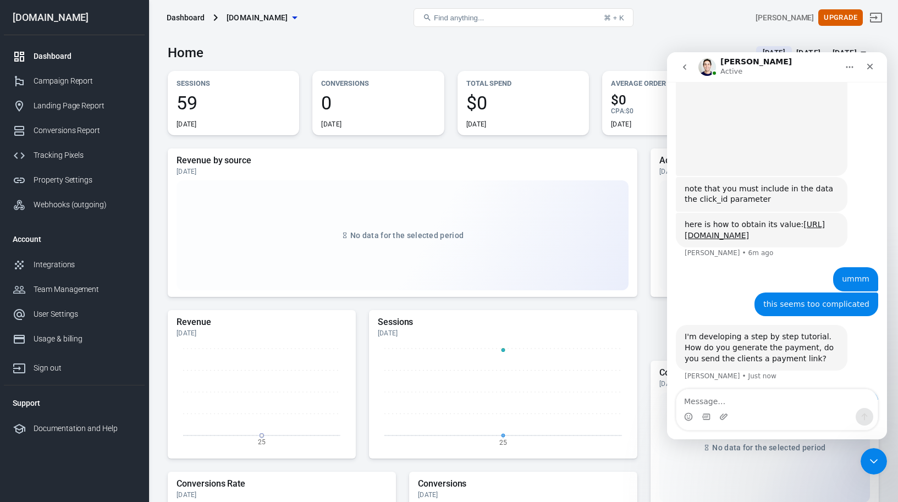
click at [329, 138] on main "Home Today Aug 25 － Aug 25, 2025 Sessions 59 Today Conversions 0 Today Total Sp…" at bounding box center [523, 369] width 711 height 668
